Goal: Check status: Check status

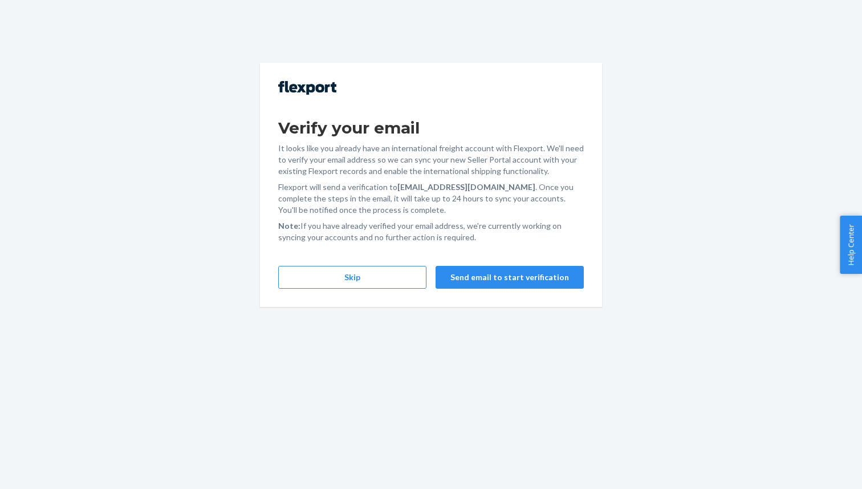
click at [496, 289] on div "Verify your email It looks like you already have an international freight accou…" at bounding box center [431, 185] width 342 height 244
click at [496, 285] on button "Send email to start verification" at bounding box center [510, 277] width 148 height 23
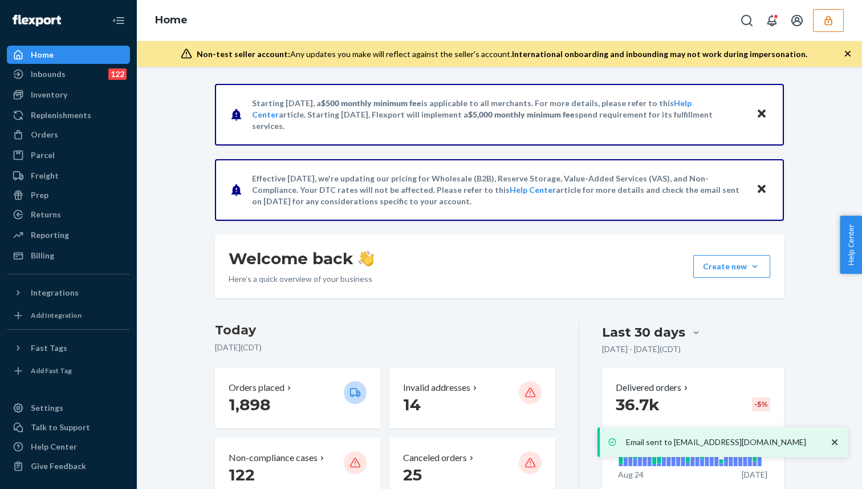
click at [831, 18] on icon "button" at bounding box center [828, 20] width 11 height 11
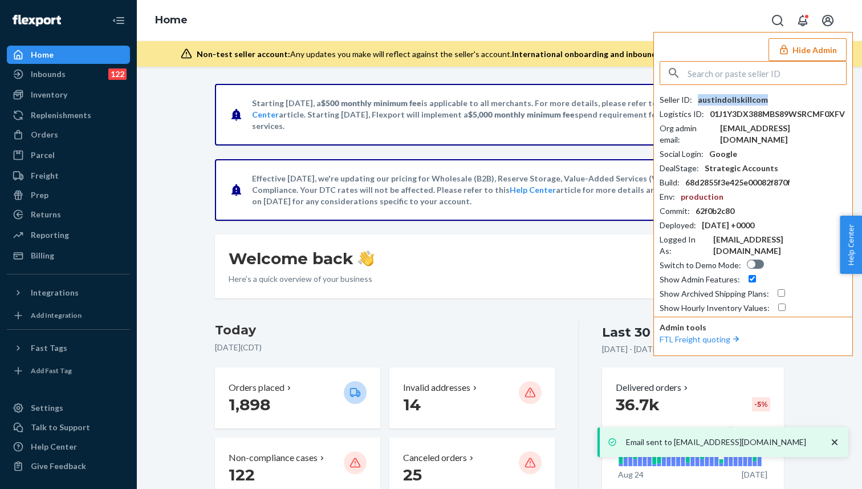
click at [742, 99] on div "austindollskillcom" at bounding box center [733, 99] width 70 height 11
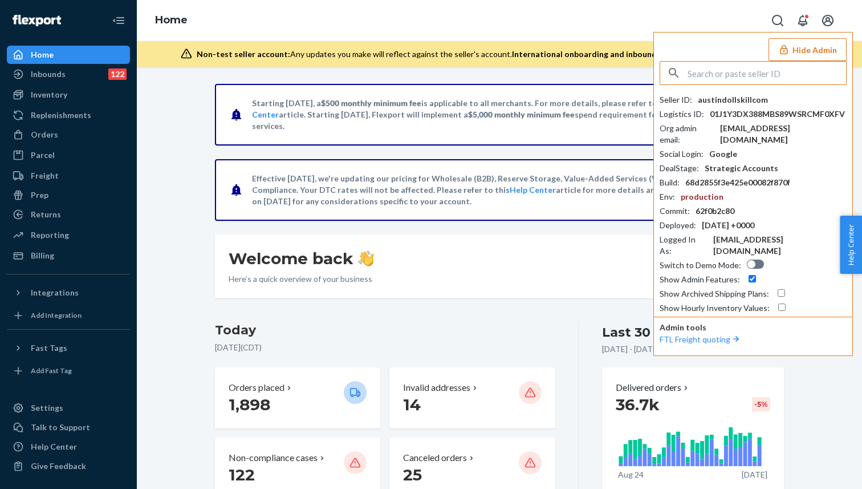
click at [734, 74] on input "text" at bounding box center [767, 73] width 159 height 23
click at [727, 76] on input "text" at bounding box center [767, 73] width 159 height 23
paste input "austindollskillcom"
type input "austindollskillcom"
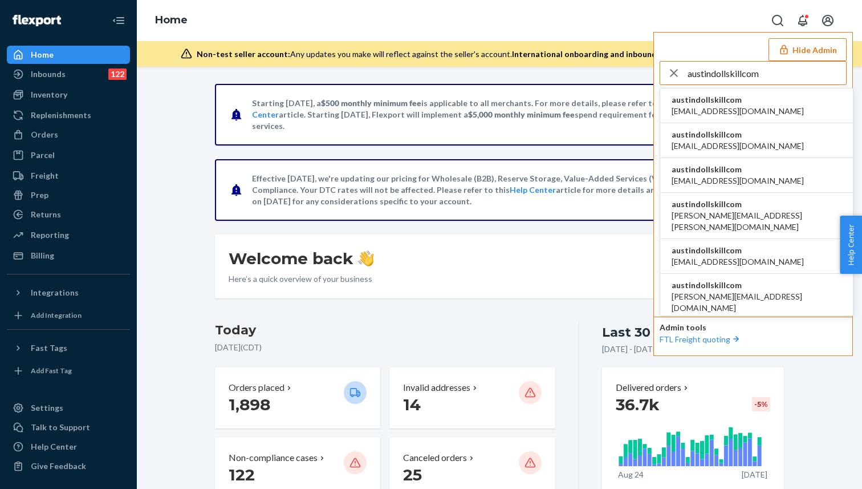
click at [726, 112] on span "alyssa@dollskill.com" at bounding box center [738, 110] width 132 height 11
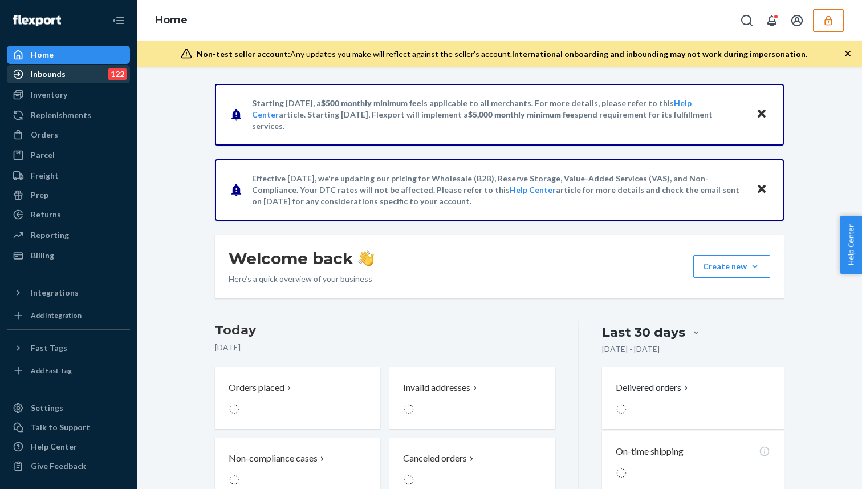
click at [76, 75] on div "Inbounds 122" at bounding box center [68, 74] width 121 height 16
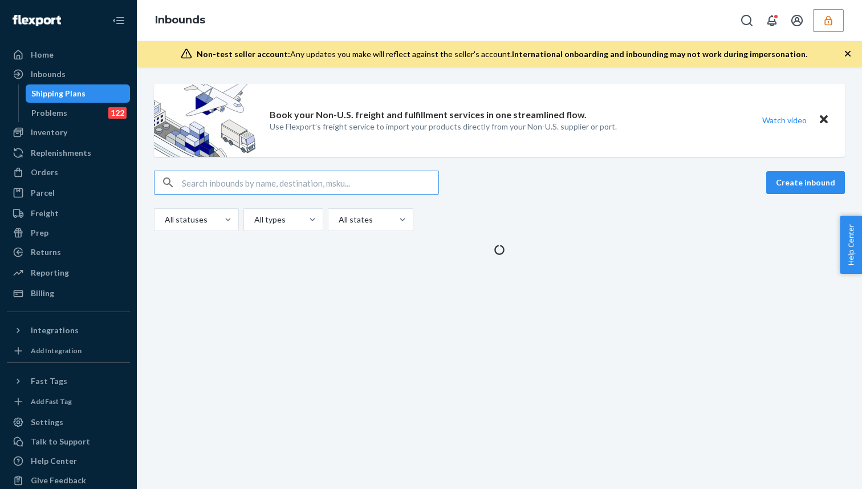
type input "austindollskillcom"
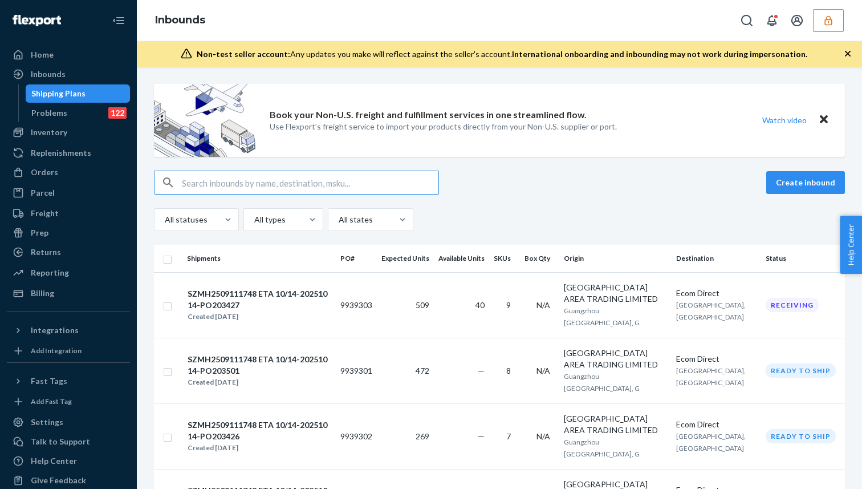
paste input "9918220"
type input "9918220"
